Goal: Task Accomplishment & Management: Manage account settings

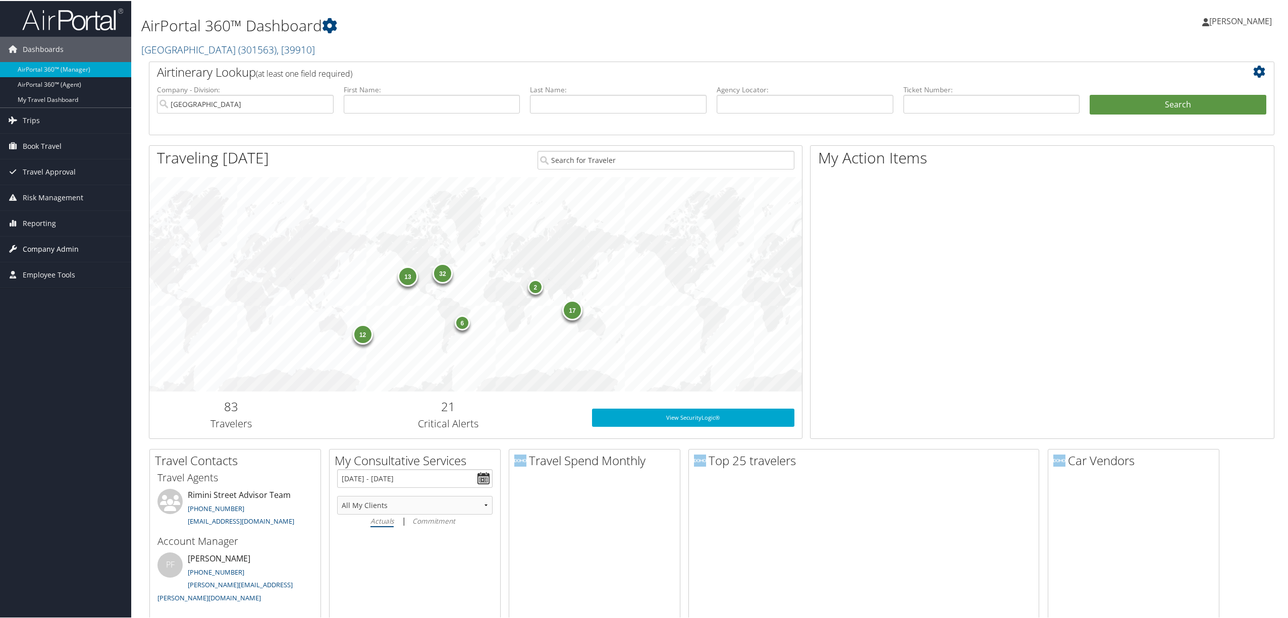
click at [75, 249] on span "Company Admin" at bounding box center [51, 248] width 56 height 25
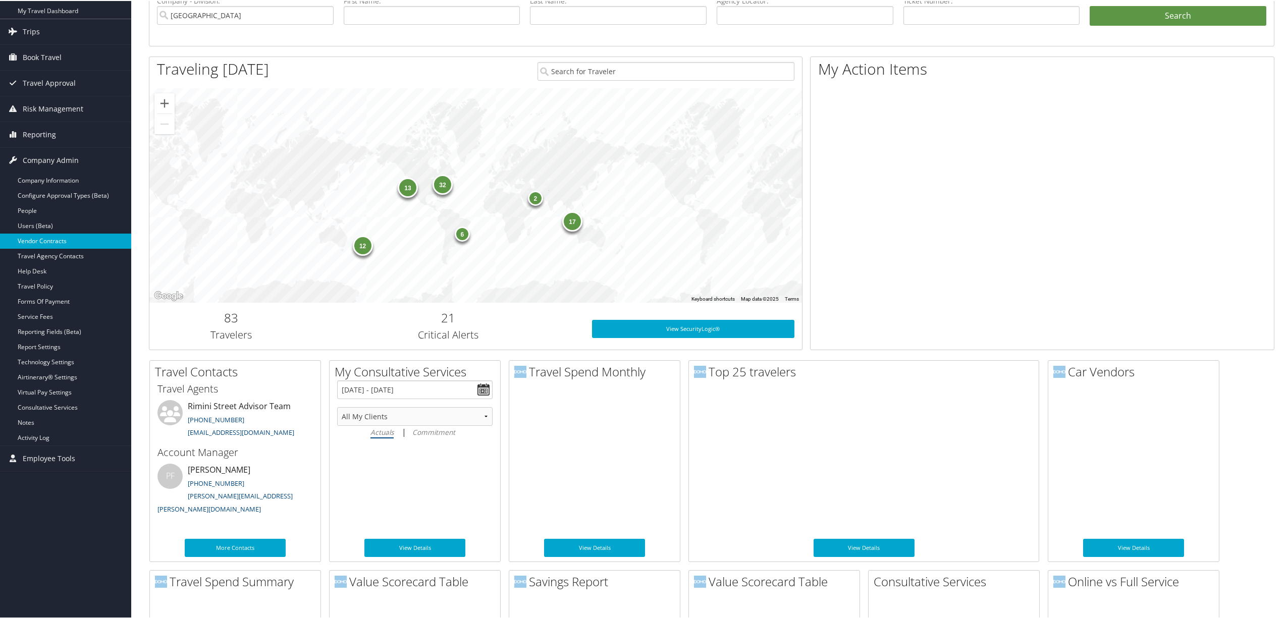
scroll to position [134, 0]
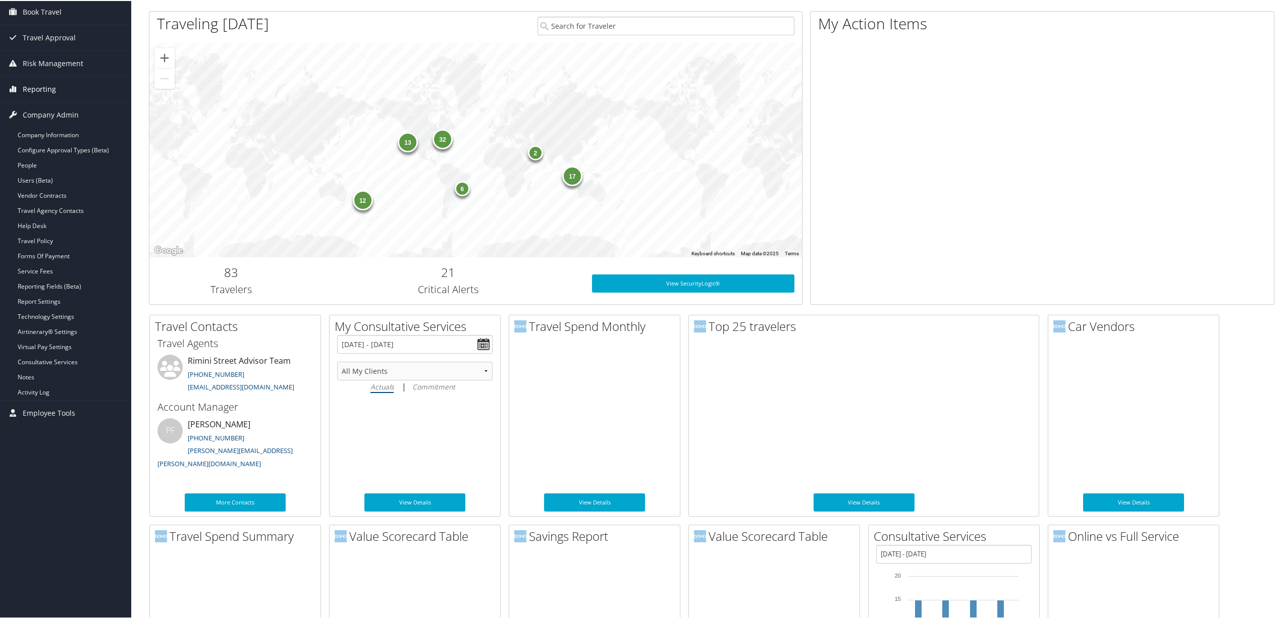
click at [52, 91] on span "Reporting" at bounding box center [39, 88] width 33 height 25
click at [50, 107] on link "Unused Tickets" at bounding box center [65, 108] width 131 height 15
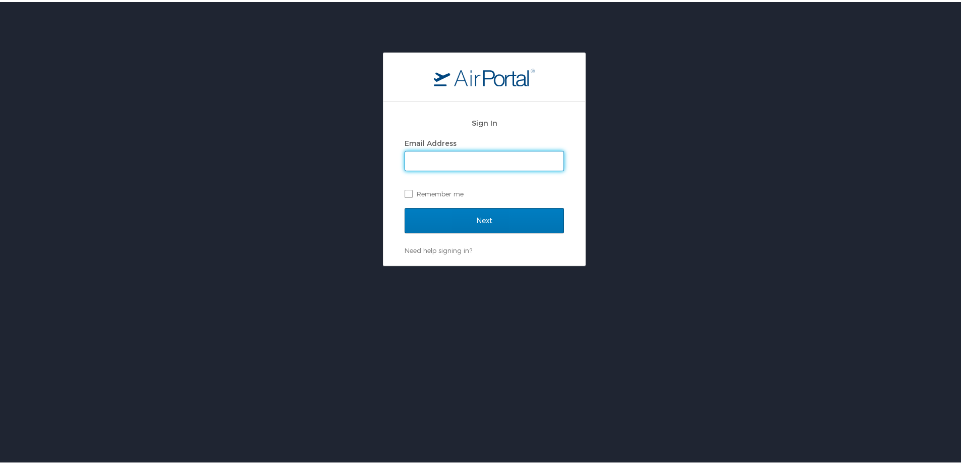
type input "susan.moon@cbtravel.com"
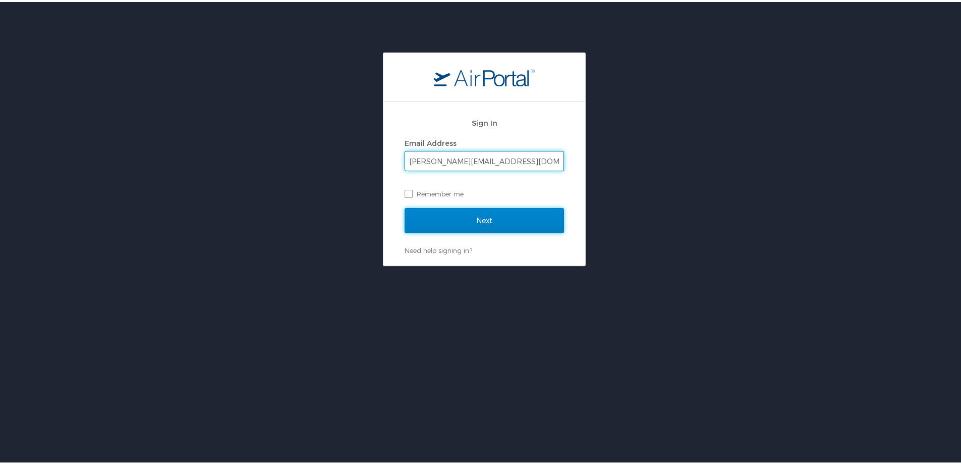
click at [450, 220] on input "Next" at bounding box center [484, 218] width 159 height 25
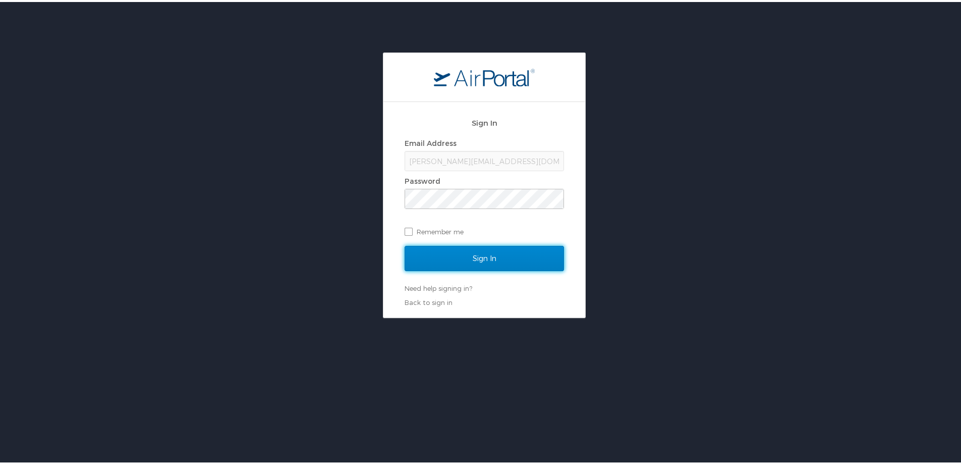
click at [452, 253] on input "Sign In" at bounding box center [484, 256] width 159 height 25
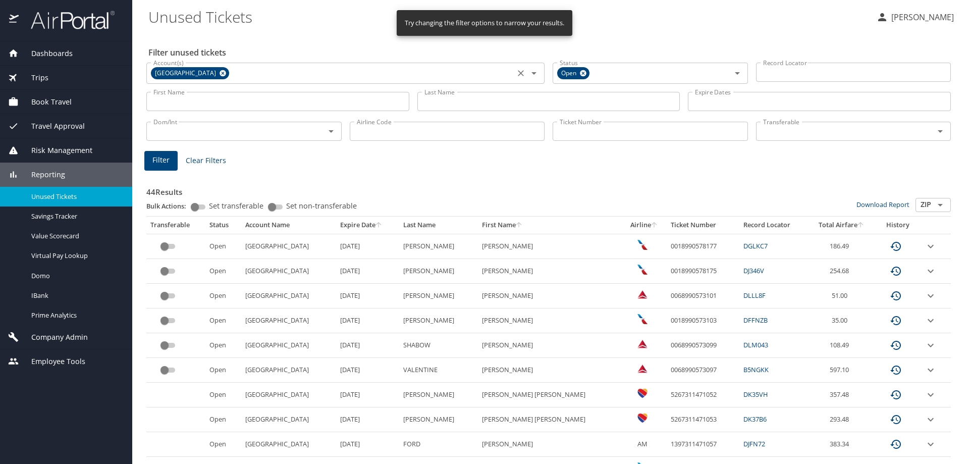
click at [220, 72] on icon at bounding box center [223, 73] width 7 height 7
click at [198, 72] on input "Account(s)" at bounding box center [330, 72] width 362 height 13
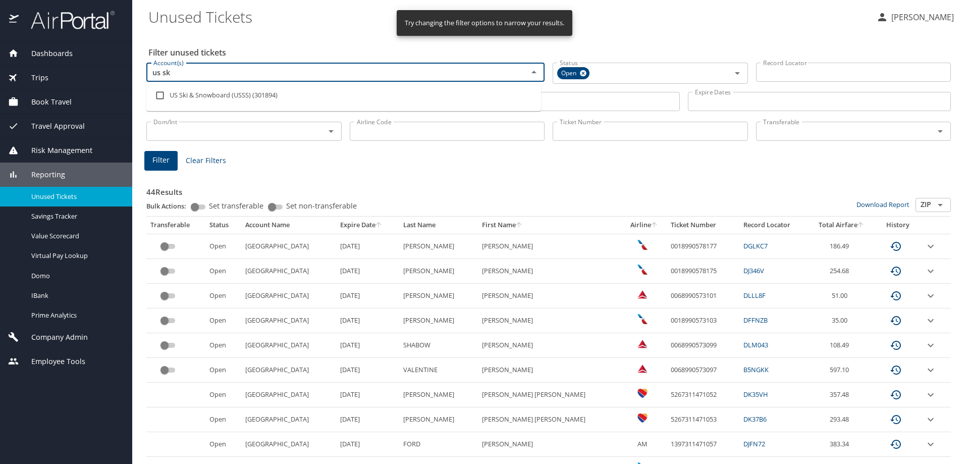
type input "us ski"
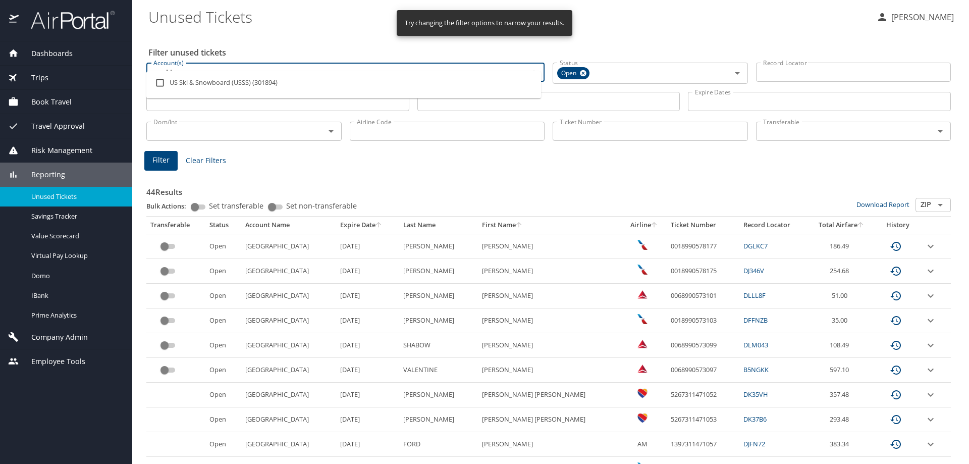
scroll to position [50, 0]
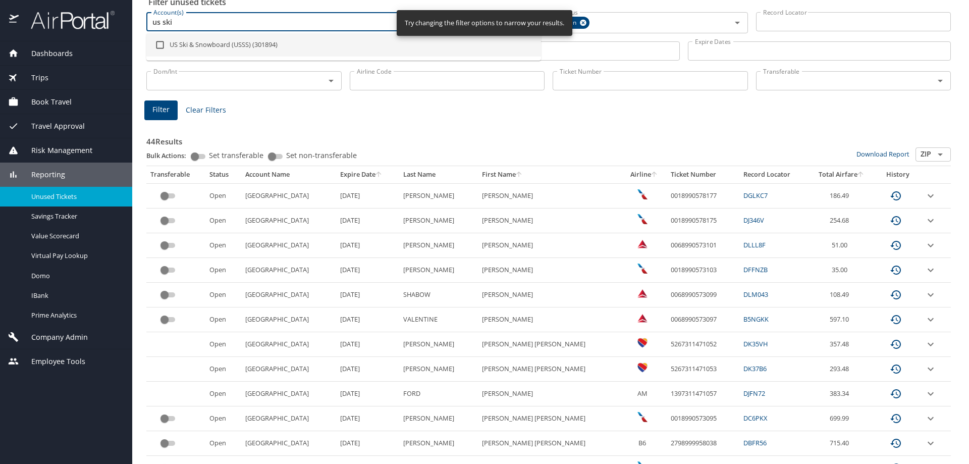
click at [159, 41] on input "checkbox" at bounding box center [159, 44] width 19 height 19
checkbox input "true"
type input "us ski"
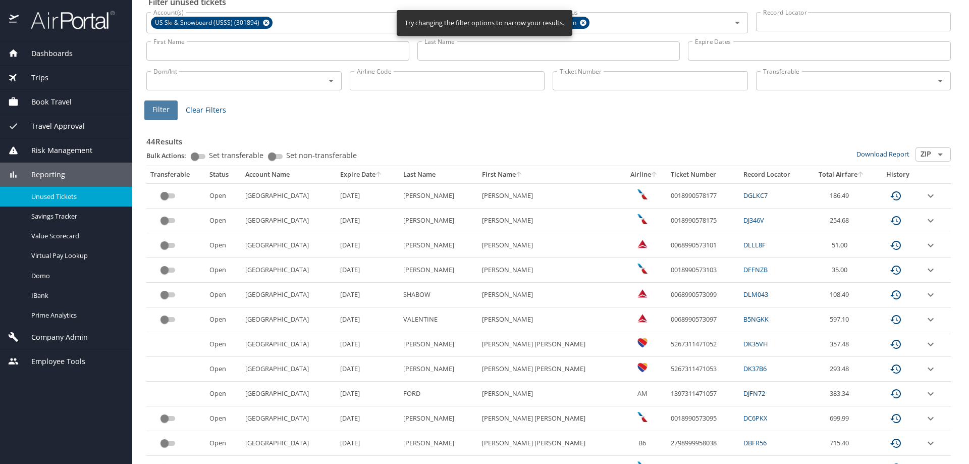
click at [156, 107] on span "Filter" at bounding box center [160, 109] width 17 height 13
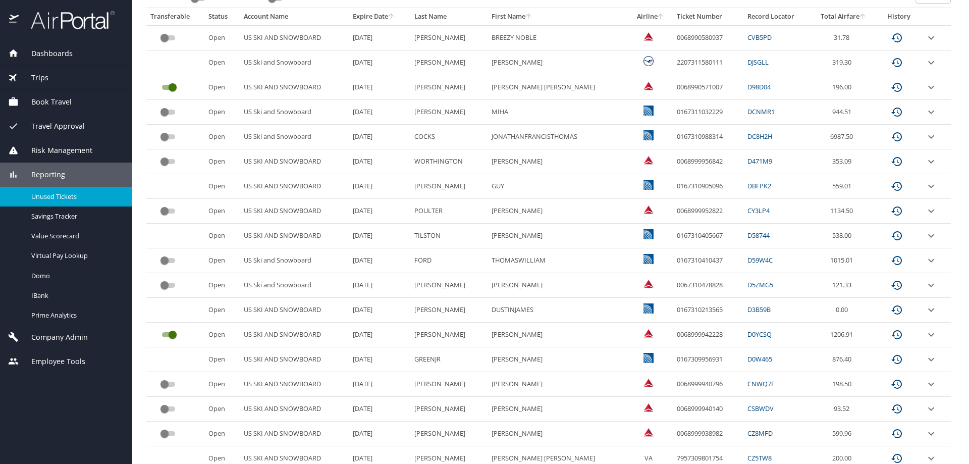
scroll to position [0, 0]
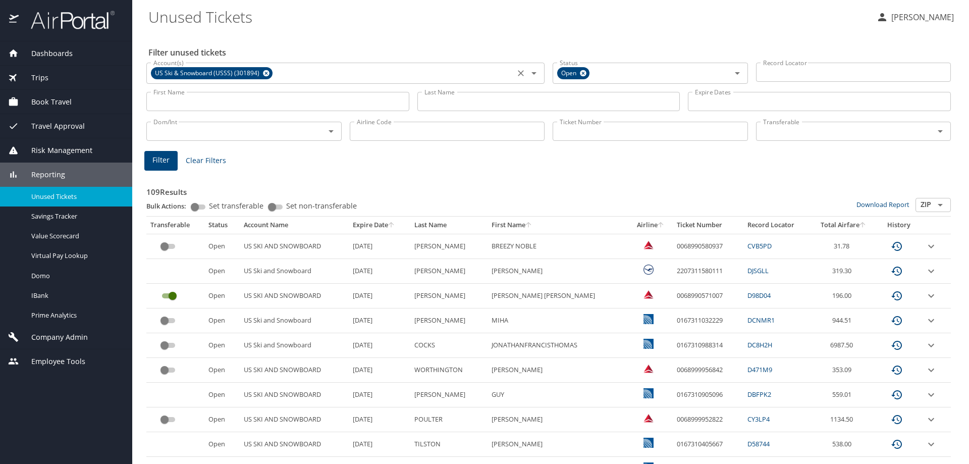
click at [375, 130] on input "Airline Code" at bounding box center [447, 131] width 195 height 19
type input "ay"
click at [170, 161] on button "Filter" at bounding box center [160, 161] width 33 height 20
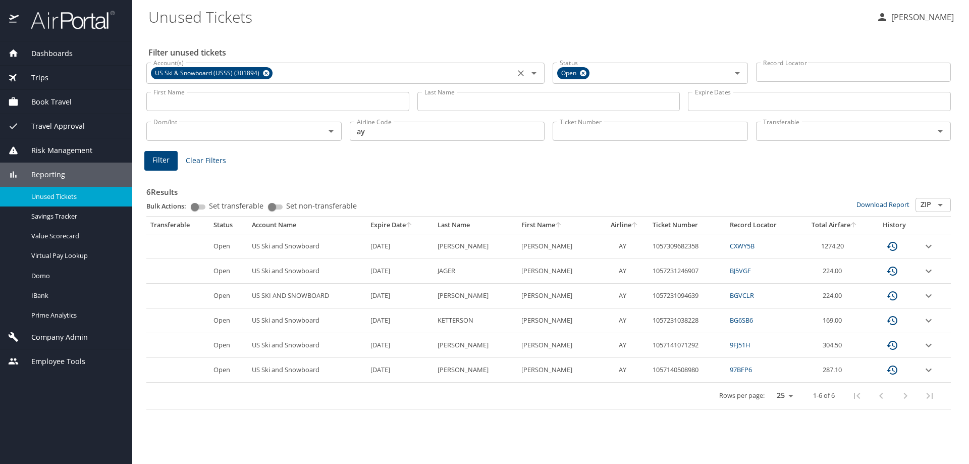
click at [739, 245] on link "CXWY5B" at bounding box center [742, 245] width 25 height 9
click at [736, 245] on link "CXWY5B" at bounding box center [742, 245] width 25 height 9
click at [738, 72] on icon "Open" at bounding box center [737, 73] width 5 height 3
click at [669, 32] on div "Filter unused tickets Account(s) US Ski & Snowboard (USSS) (301894) Account(s) …" at bounding box center [550, 247] width 804 height 431
click at [80, 336] on span "Company Admin" at bounding box center [53, 337] width 69 height 11
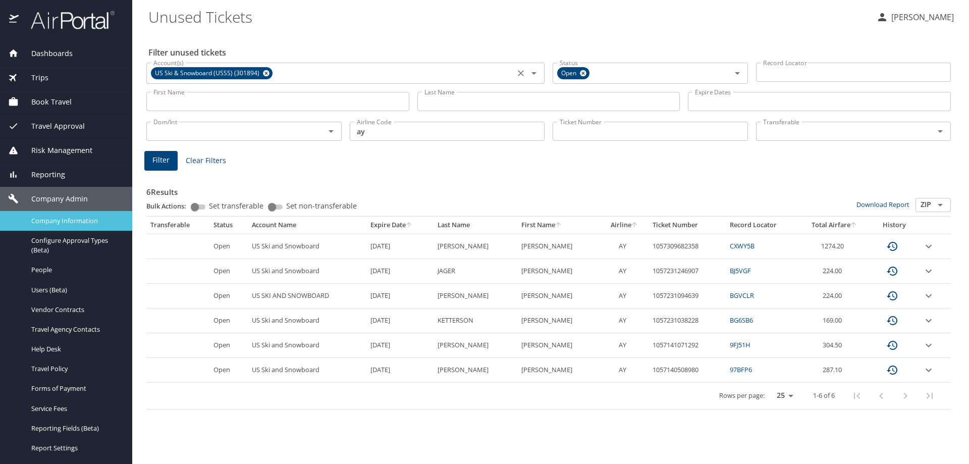
click at [53, 222] on span "Company Information" at bounding box center [75, 221] width 89 height 10
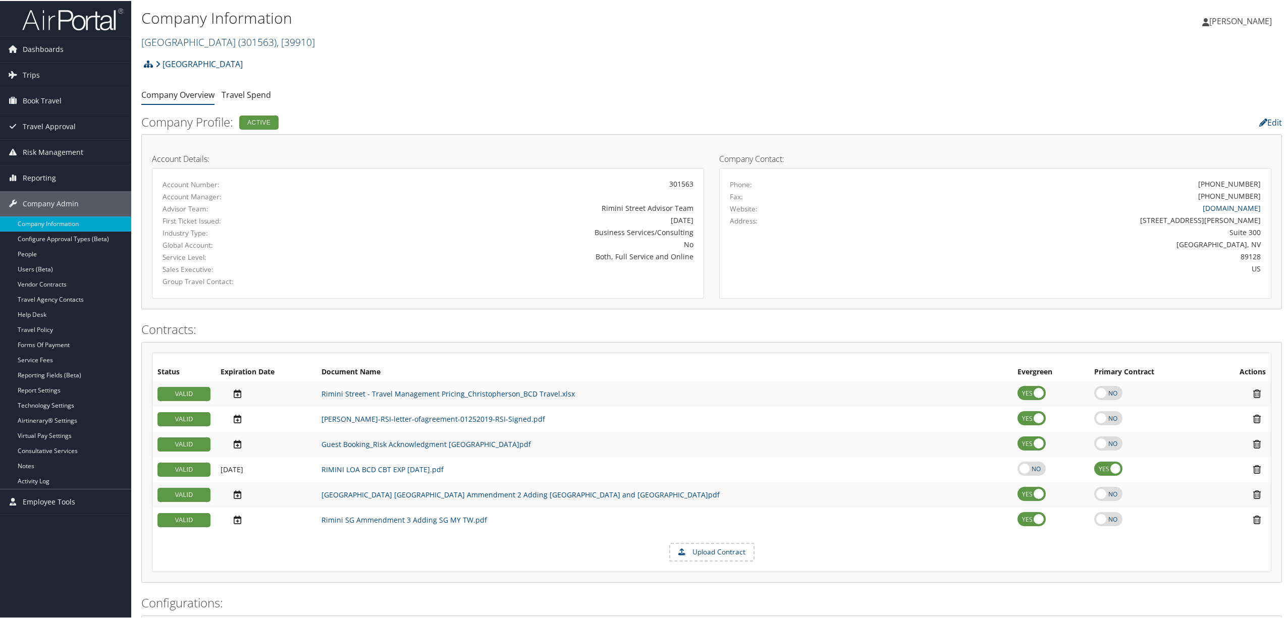
click at [238, 41] on span "( 301563 )" at bounding box center [257, 41] width 38 height 14
click at [219, 57] on input "search" at bounding box center [208, 59] width 133 height 19
type input "[PERSON_NAME] house"
click at [215, 83] on div "[PERSON_NAME][GEOGRAPHIC_DATA] (301180), [33471] Account" at bounding box center [241, 83] width 195 height 23
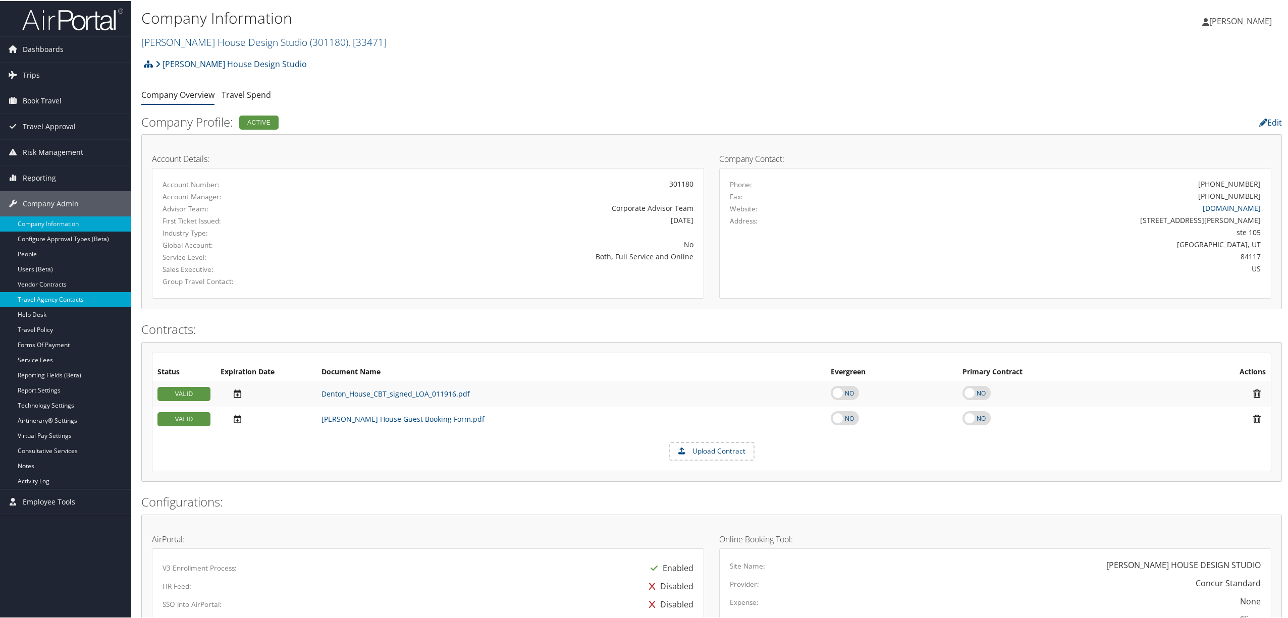
click at [75, 293] on link "Travel Agency Contacts" at bounding box center [65, 298] width 131 height 15
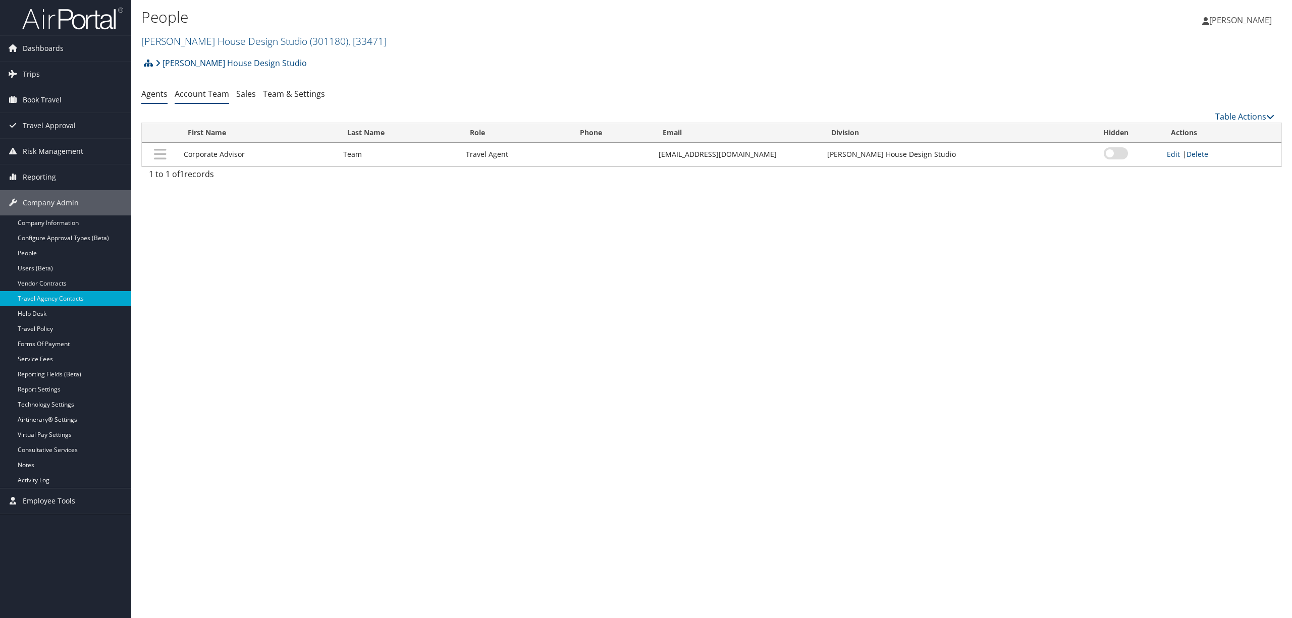
click at [191, 95] on link "Account Team" at bounding box center [202, 93] width 55 height 11
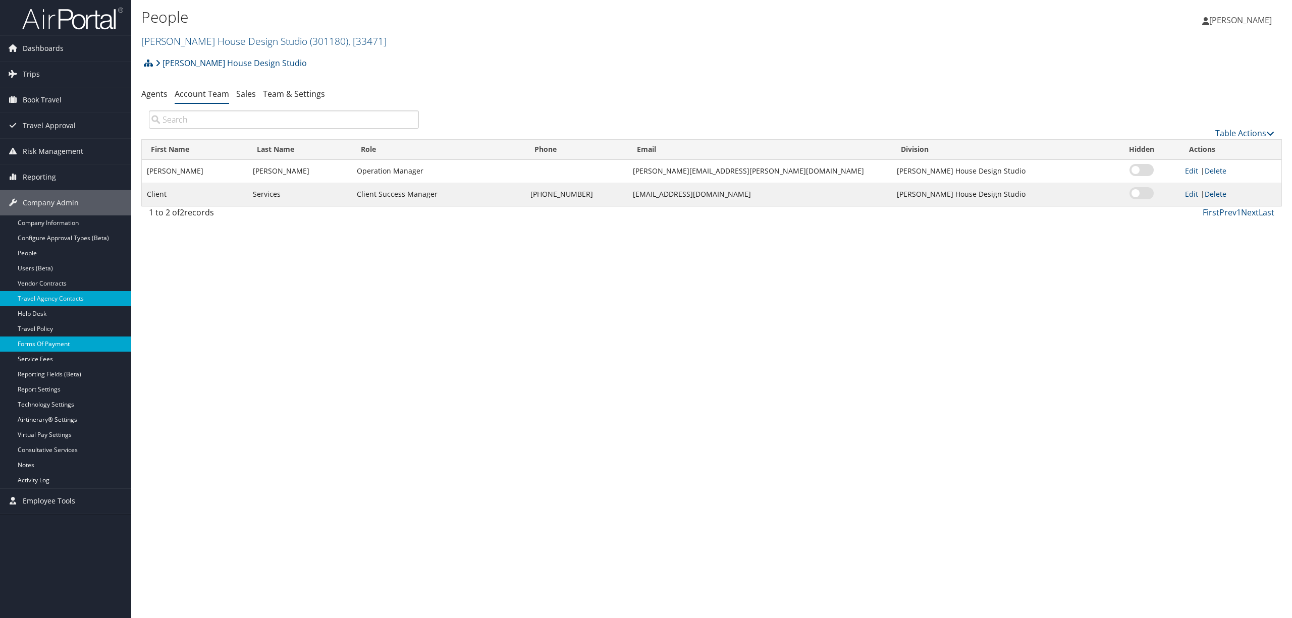
click at [71, 343] on link "Forms Of Payment" at bounding box center [65, 344] width 131 height 15
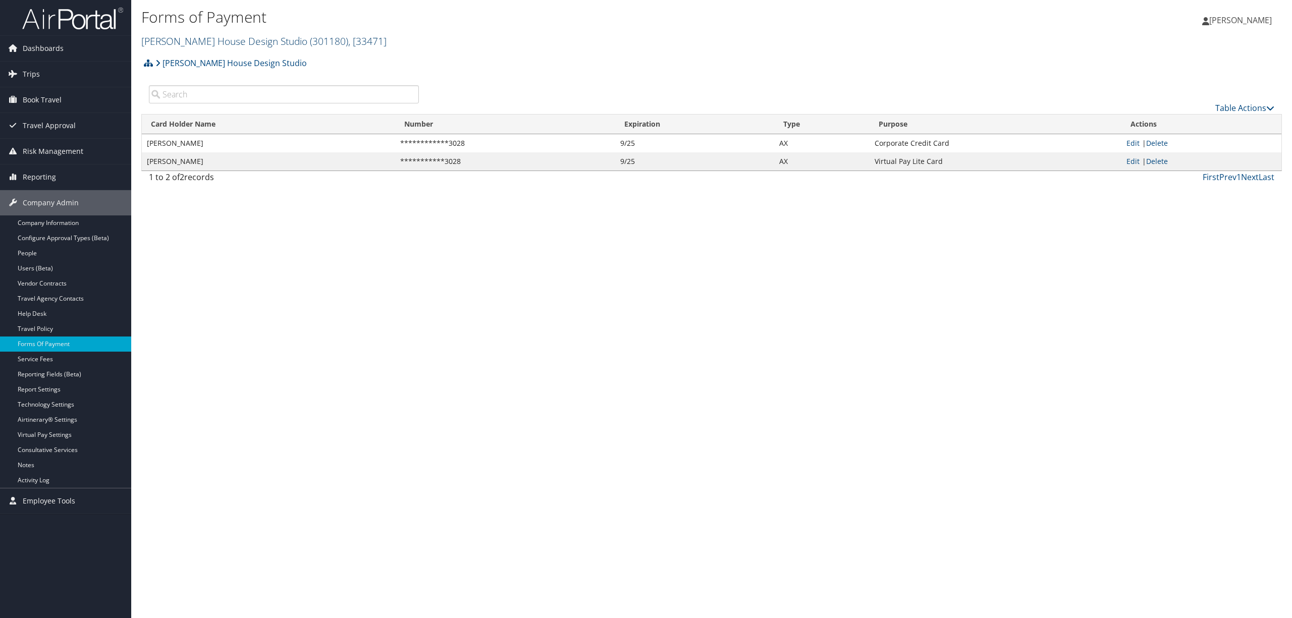
click at [249, 37] on link "[PERSON_NAME][GEOGRAPHIC_DATA] ( 301180 ) , [ 33471 ]" at bounding box center [263, 41] width 245 height 14
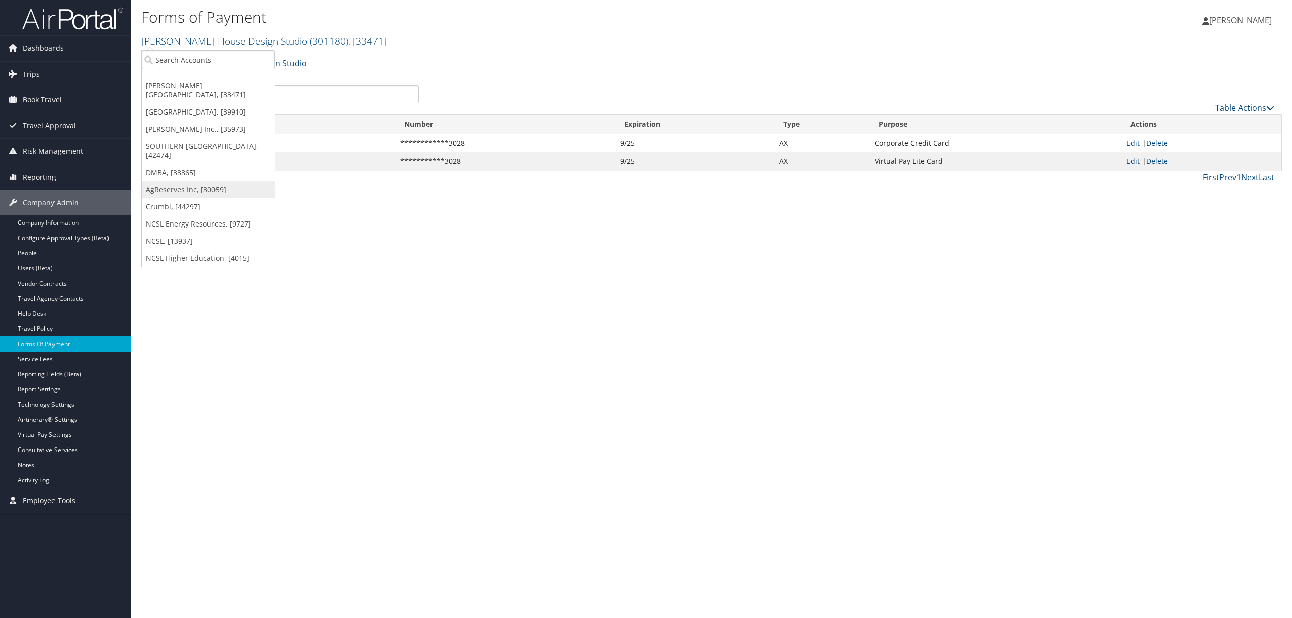
click at [227, 181] on link "AgReserves Inc, [30059]" at bounding box center [208, 189] width 133 height 17
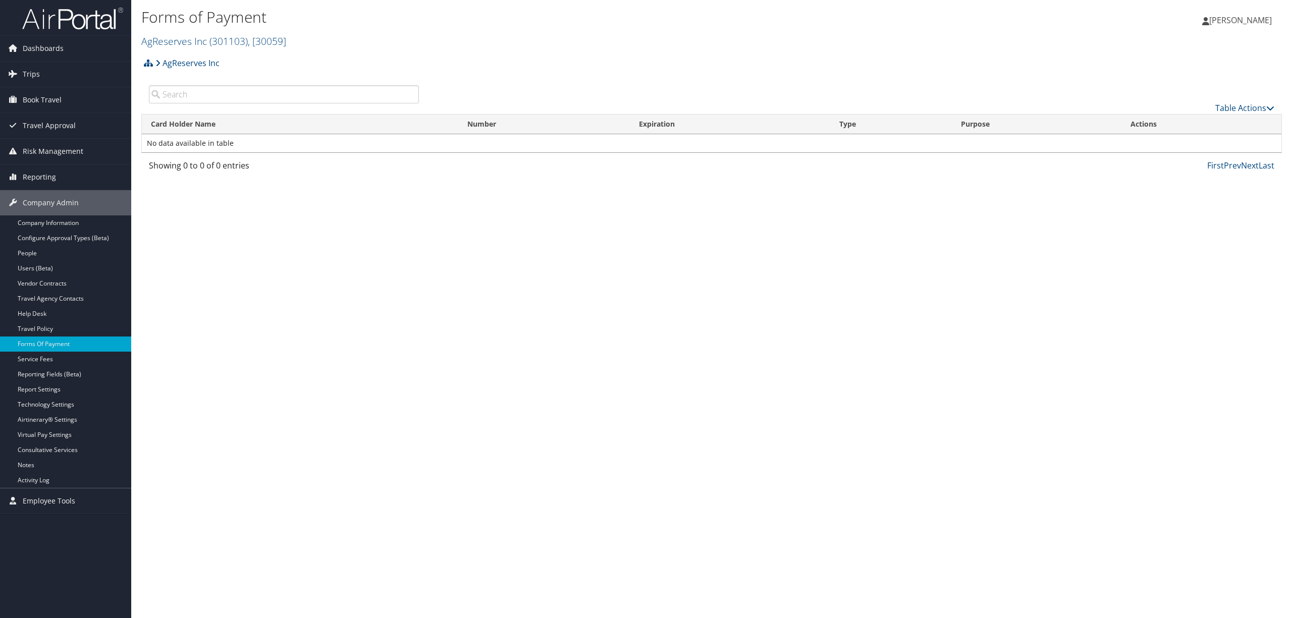
click at [227, 93] on input "search" at bounding box center [284, 94] width 270 height 18
click at [213, 38] on span "( 301103 )" at bounding box center [228, 41] width 38 height 14
click at [209, 58] on input "search" at bounding box center [208, 59] width 133 height 19
type input "bonneville"
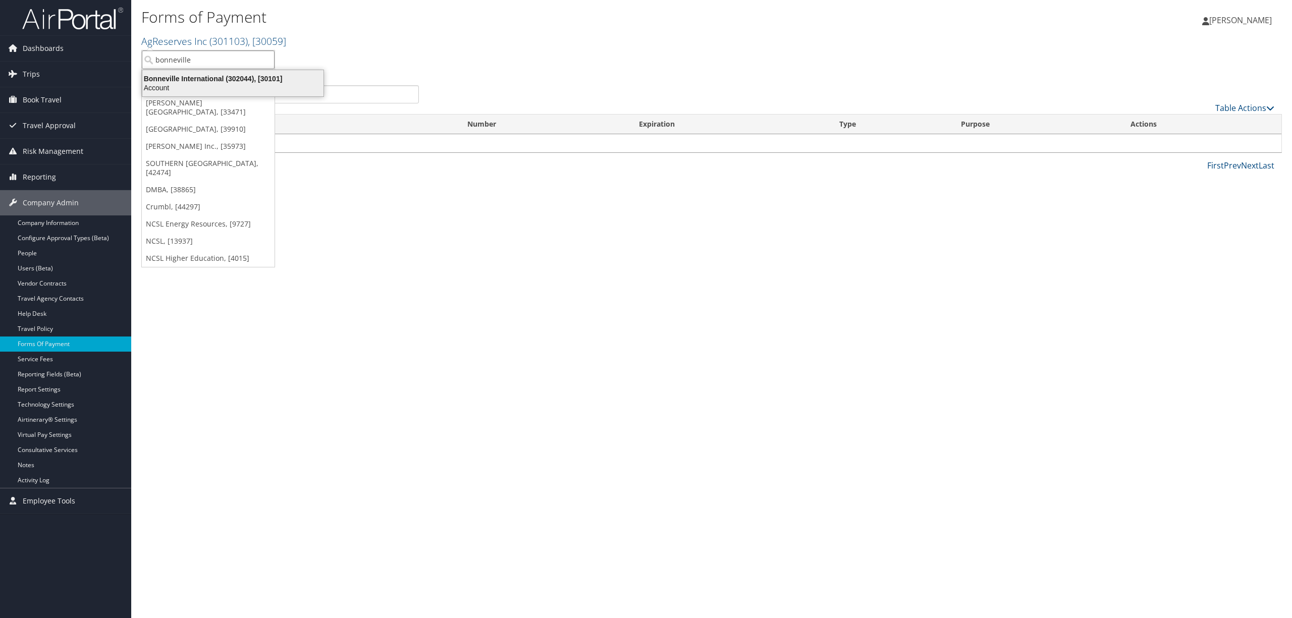
click at [223, 76] on div "Bonneville International (302044), [30101]" at bounding box center [232, 78] width 193 height 9
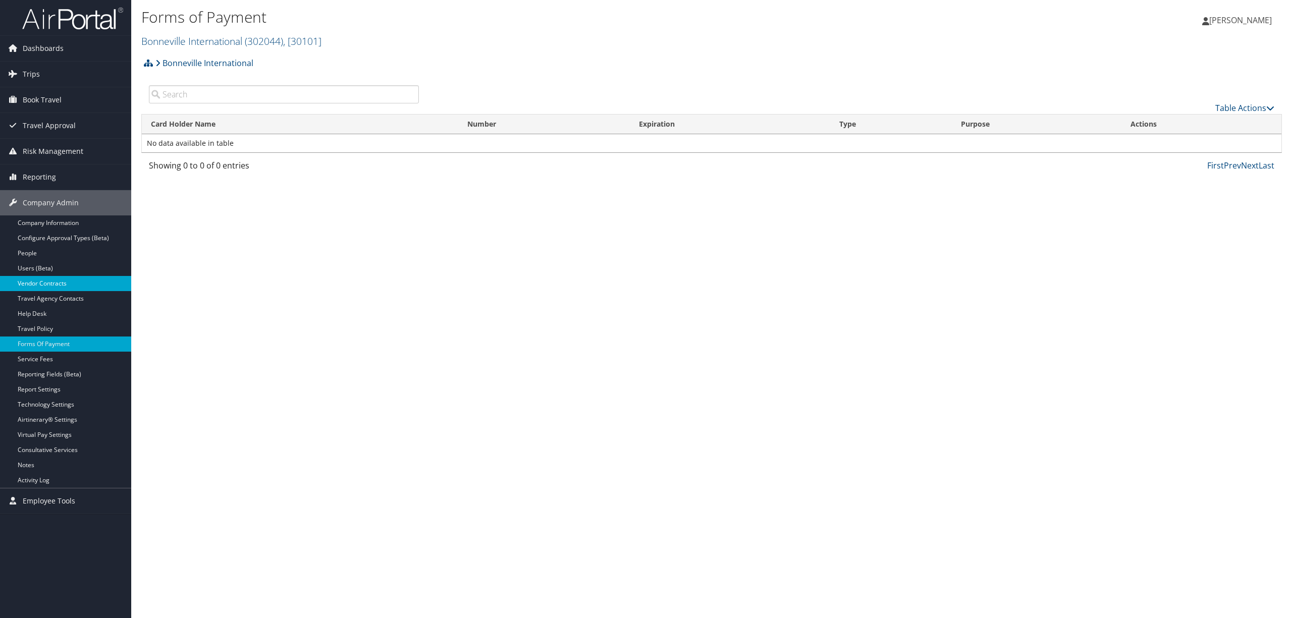
click at [86, 283] on link "Vendor Contracts" at bounding box center [65, 283] width 131 height 15
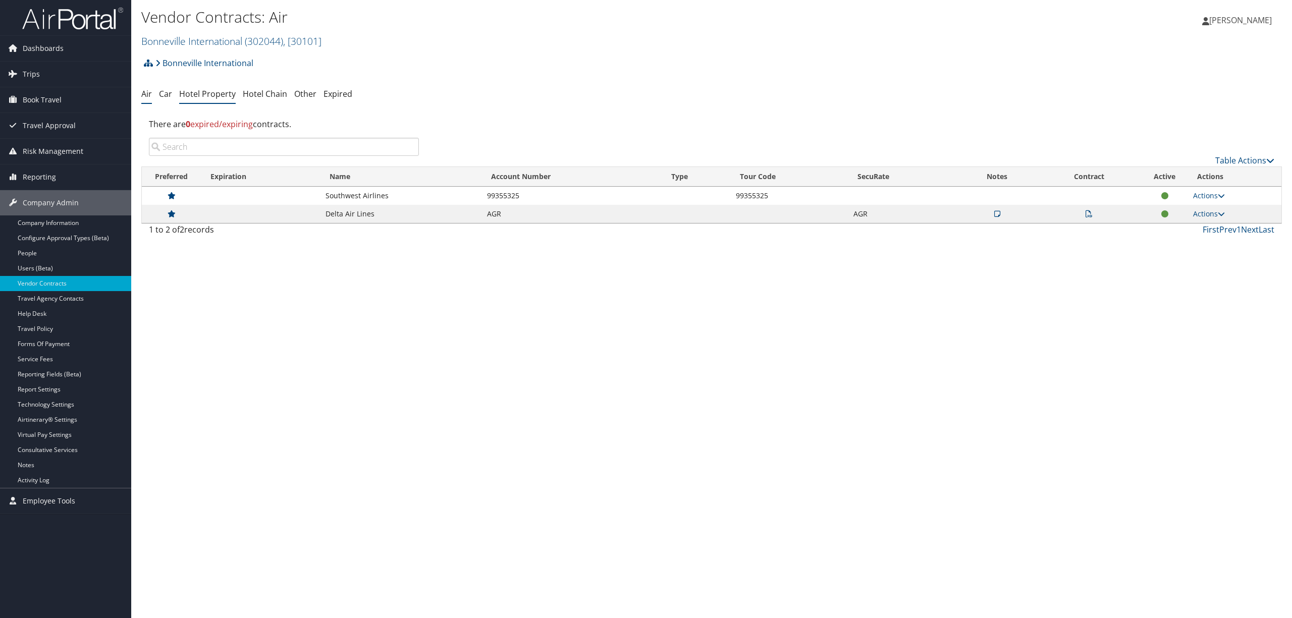
click at [222, 89] on link "Hotel Property" at bounding box center [207, 93] width 57 height 11
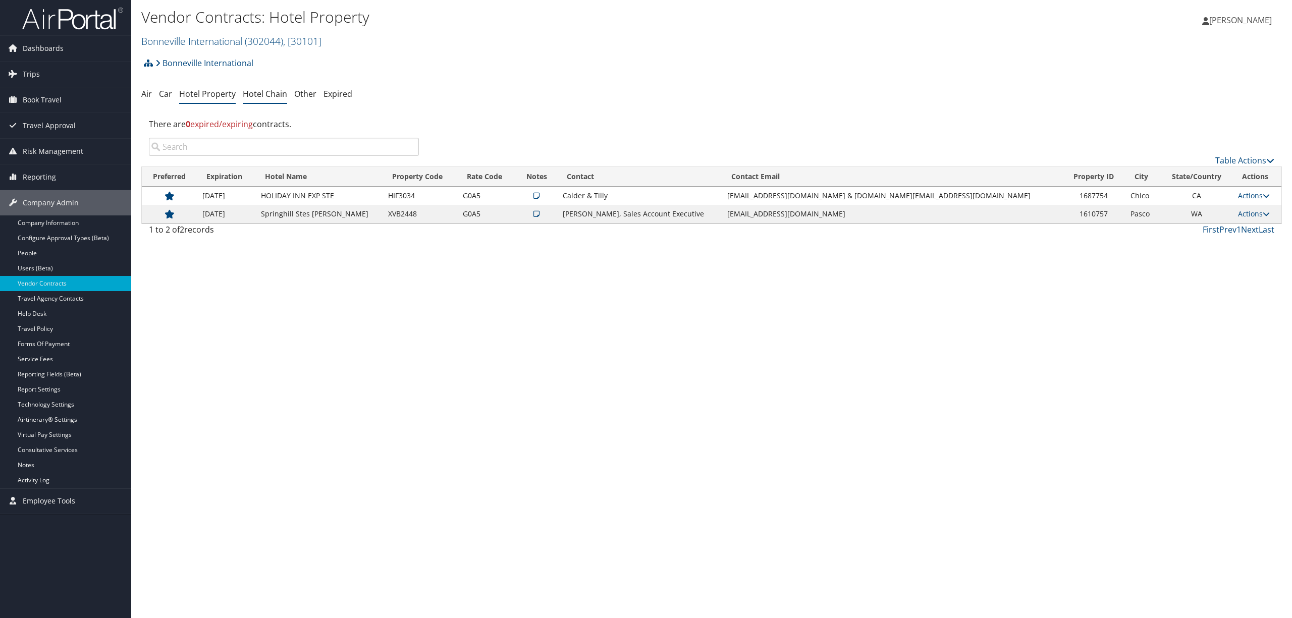
click at [263, 91] on link "Hotel Chain" at bounding box center [265, 93] width 44 height 11
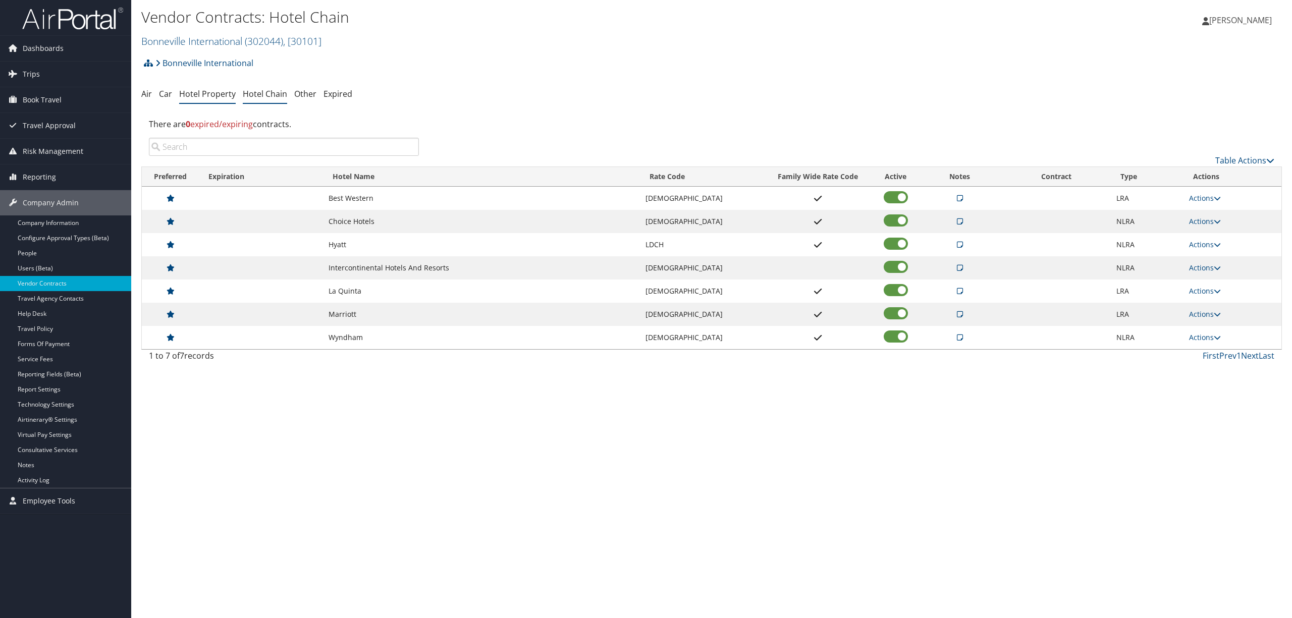
click at [222, 97] on link "Hotel Property" at bounding box center [207, 93] width 57 height 11
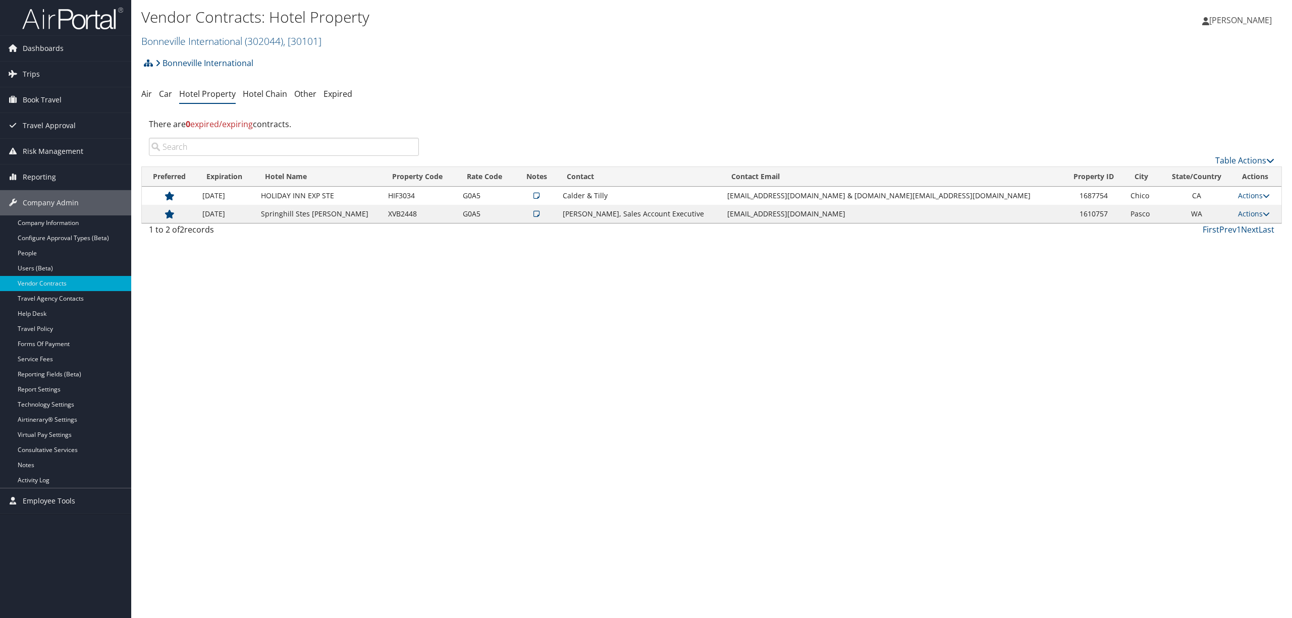
click at [231, 29] on div "Vendor Contracts: Hotel Property Bonneville International ( 302044 ) , [ 30101 …" at bounding box center [521, 28] width 761 height 42
click at [229, 41] on link "Bonneville International ( 302044 ) , [ 30101 ]" at bounding box center [231, 41] width 180 height 14
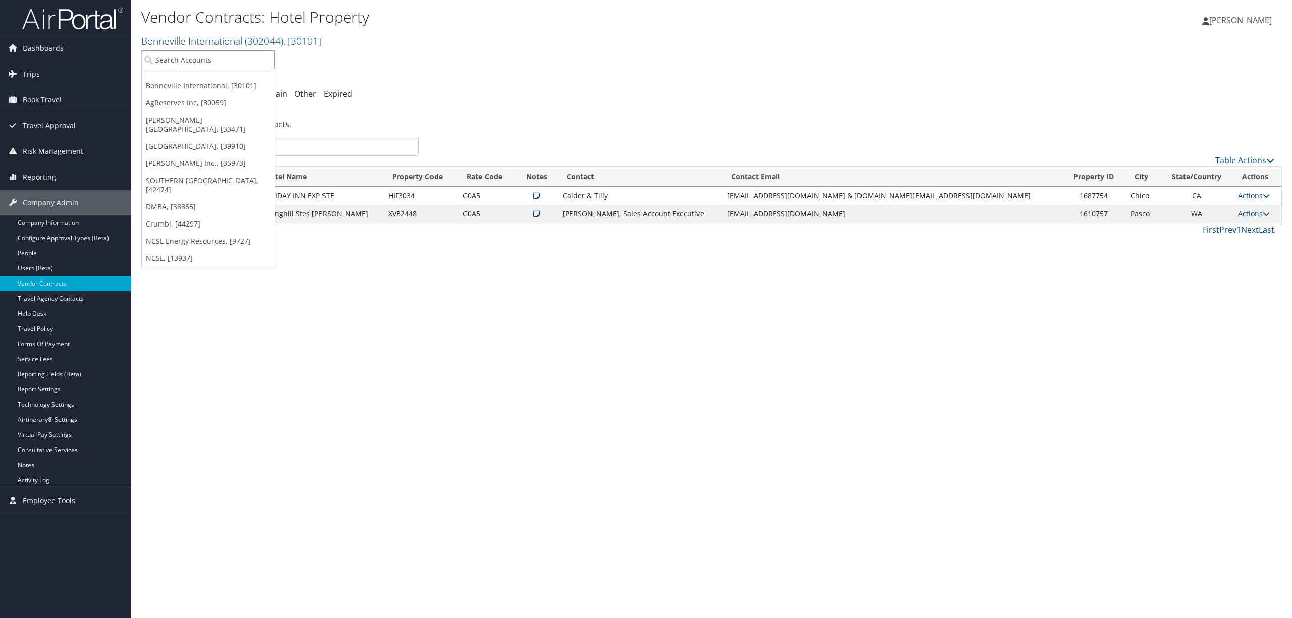
click at [221, 63] on input "search" at bounding box center [208, 59] width 133 height 19
click at [208, 155] on link "[PERSON_NAME] Inc., [35973]" at bounding box center [208, 163] width 133 height 17
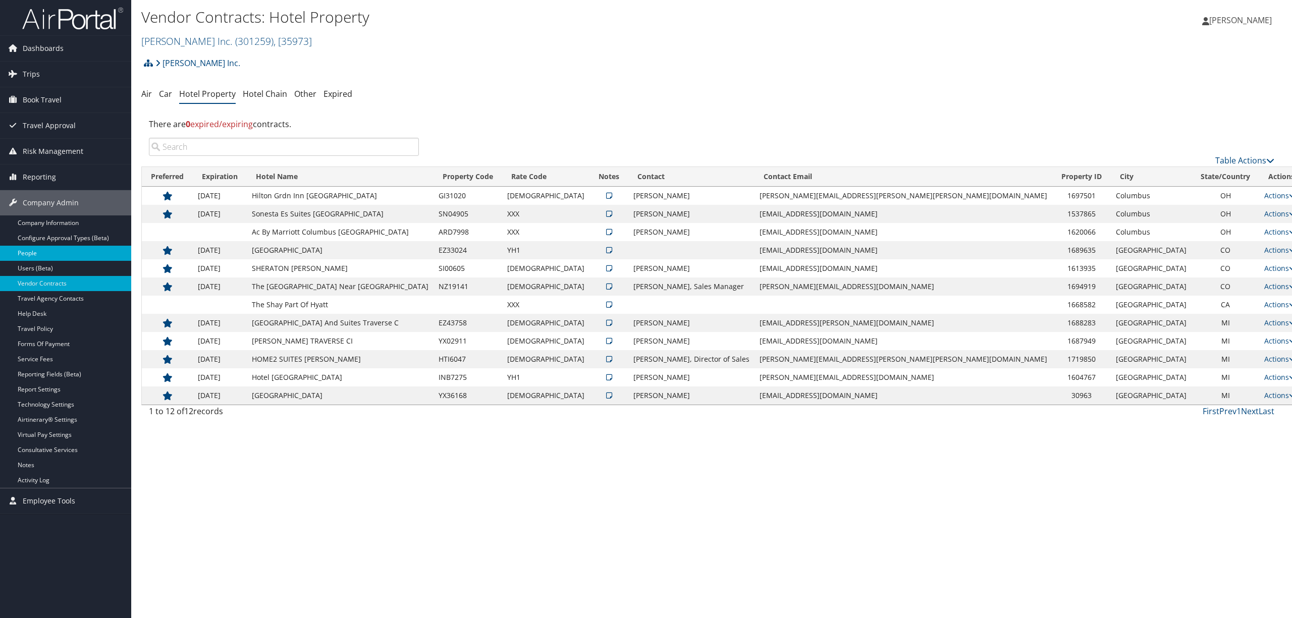
click at [61, 256] on link "People" at bounding box center [65, 253] width 131 height 15
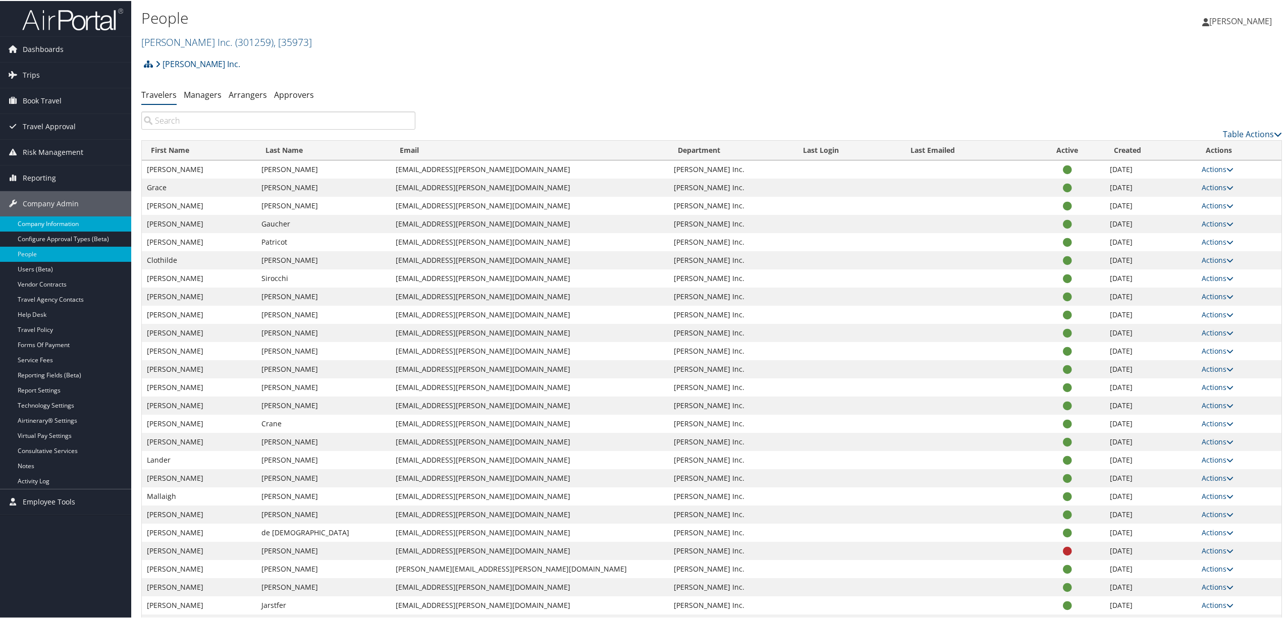
click at [56, 221] on link "Company Information" at bounding box center [65, 222] width 131 height 15
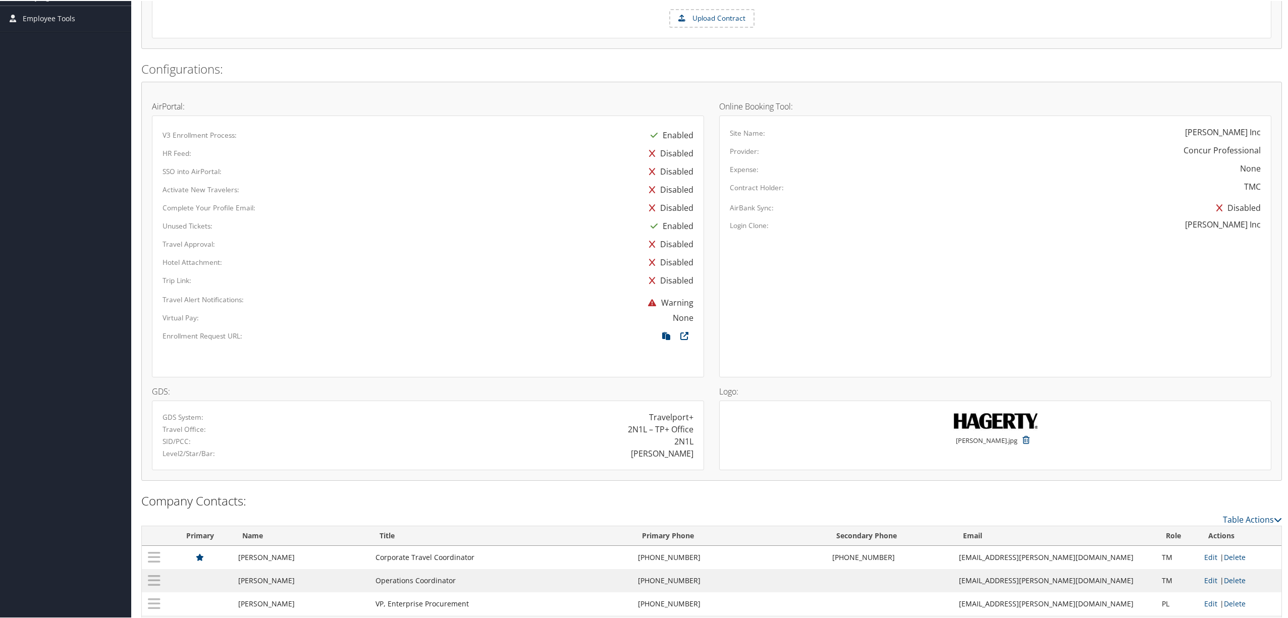
scroll to position [548, 0]
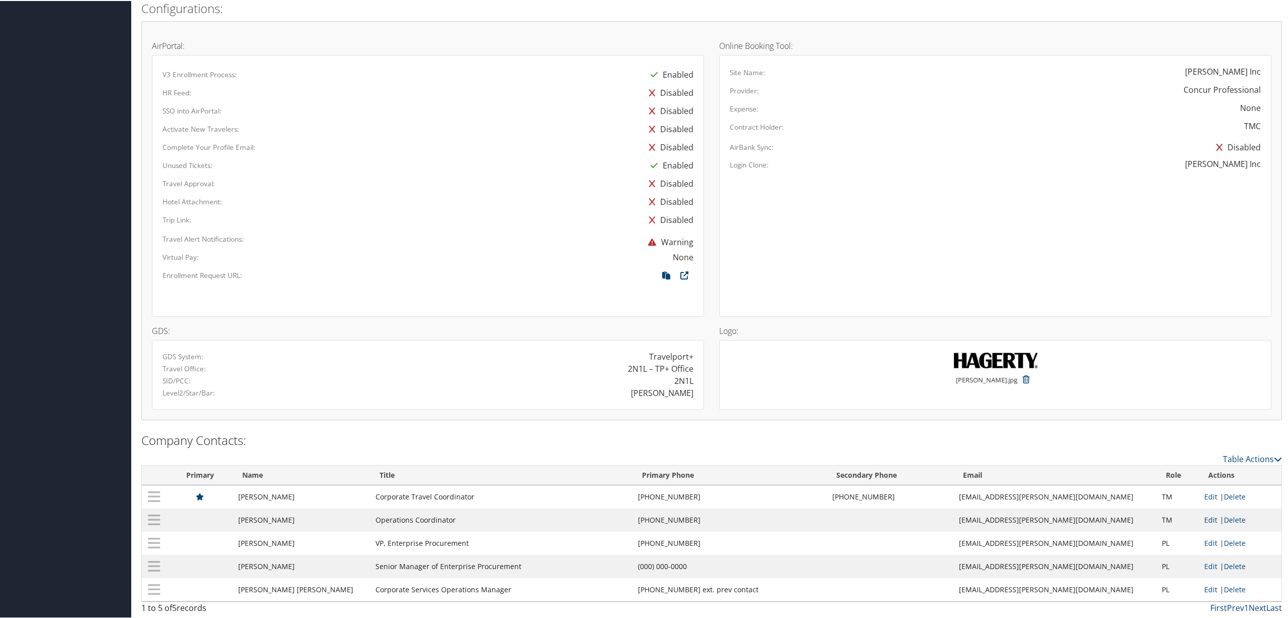
click at [1204, 514] on link "Edit" at bounding box center [1210, 519] width 13 height 10
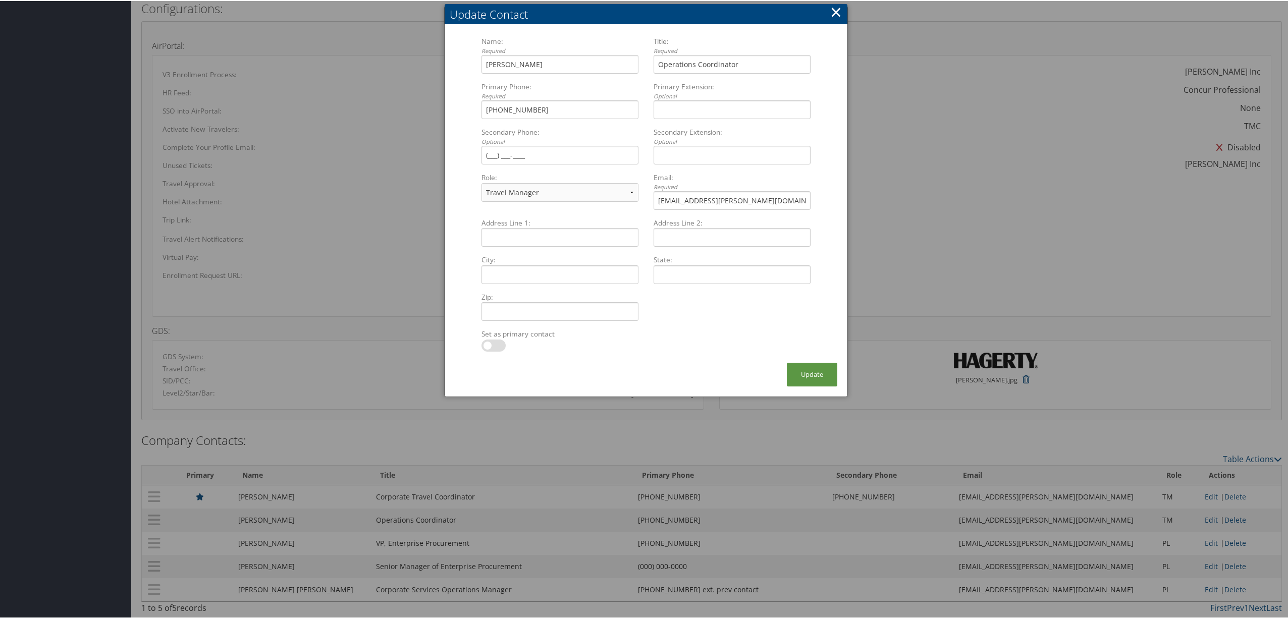
click at [836, 8] on button "×" at bounding box center [836, 11] width 12 height 20
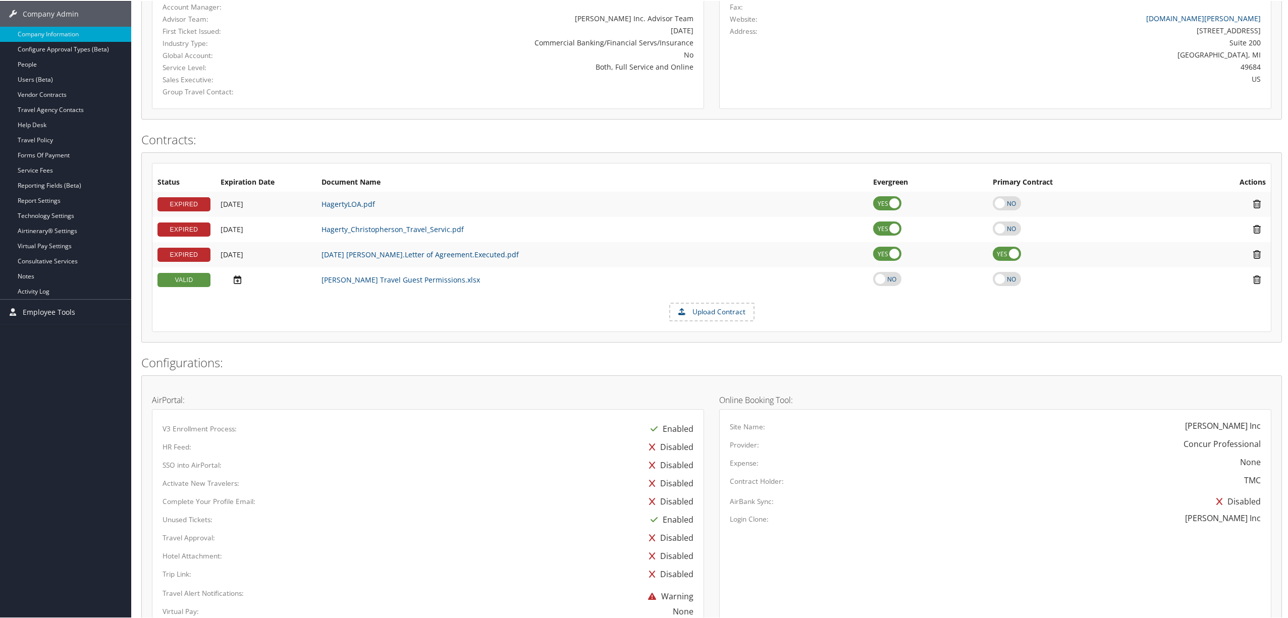
scroll to position [144, 0]
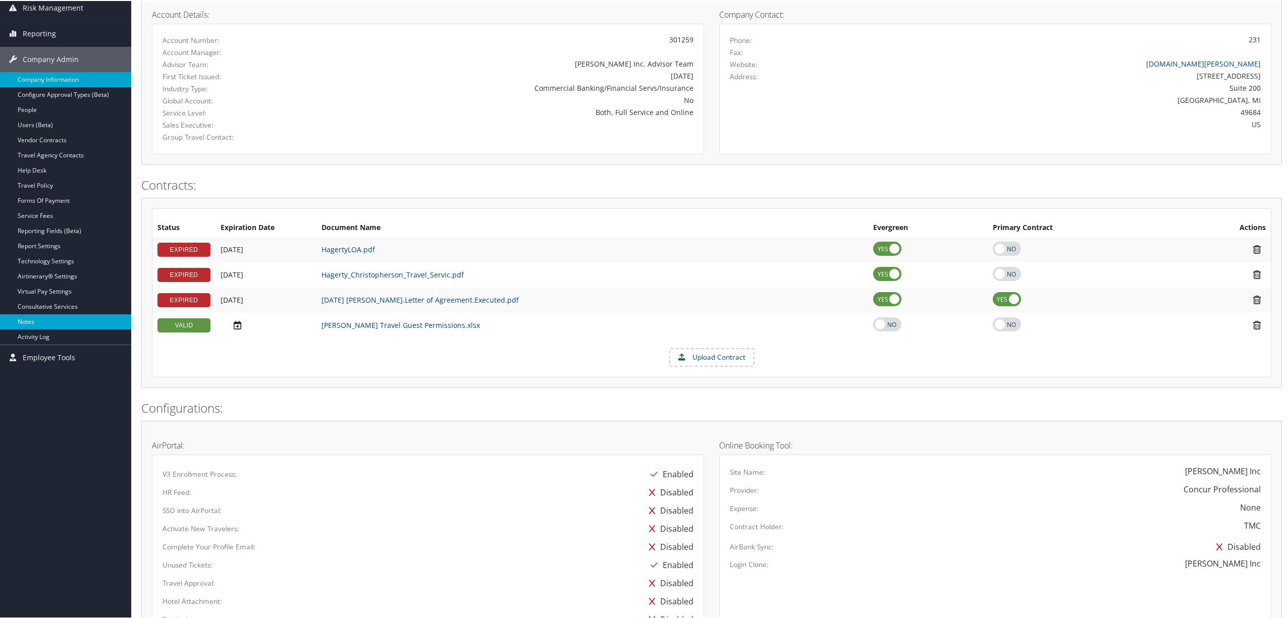
click at [53, 323] on link "Notes" at bounding box center [65, 320] width 131 height 15
